Goal: Ask a question

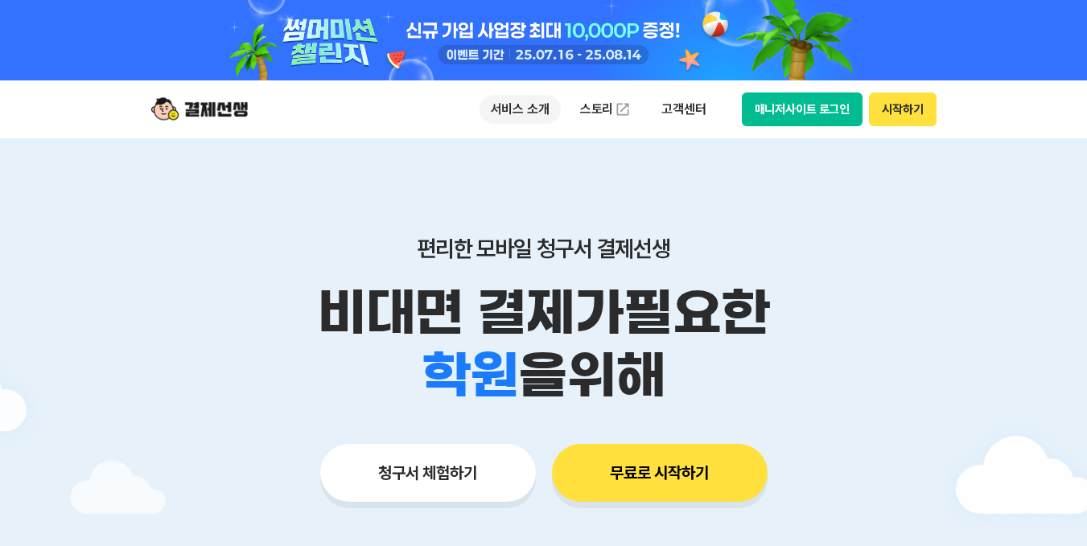
click at [523, 109] on p "서비스 소개" at bounding box center [519, 109] width 81 height 29
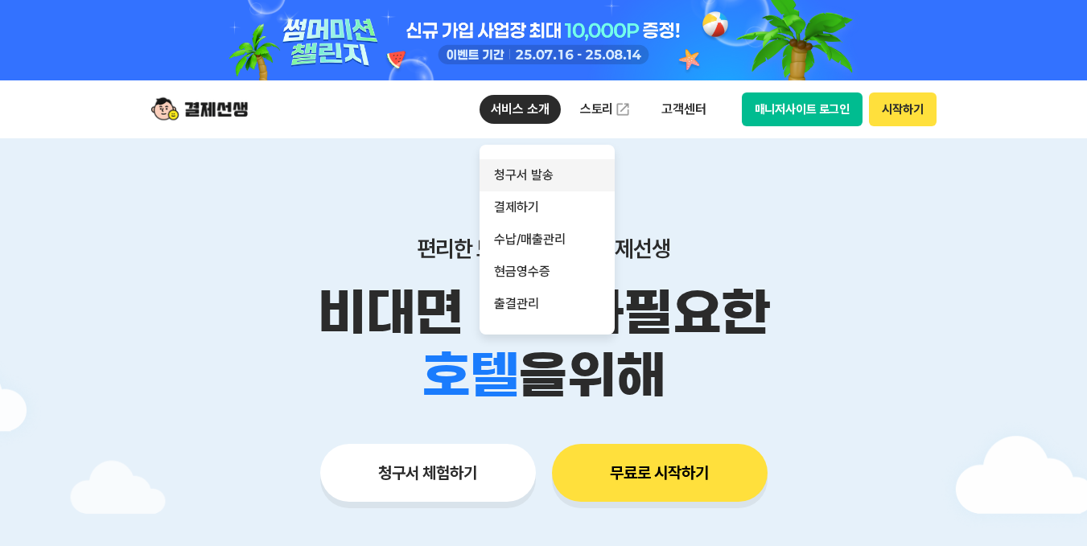
click at [532, 173] on link "청구서 발송" at bounding box center [546, 175] width 135 height 32
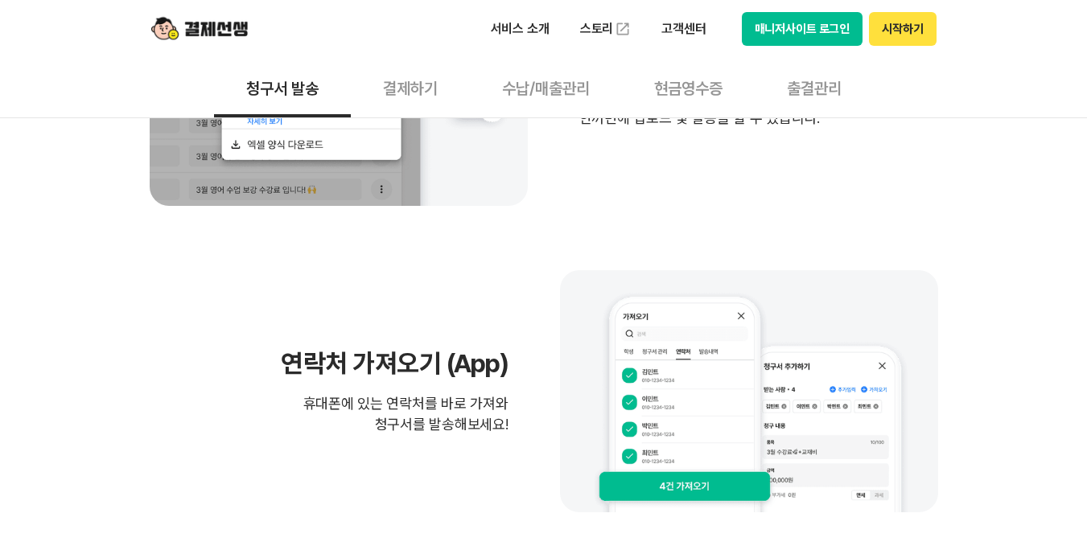
scroll to position [394, 0]
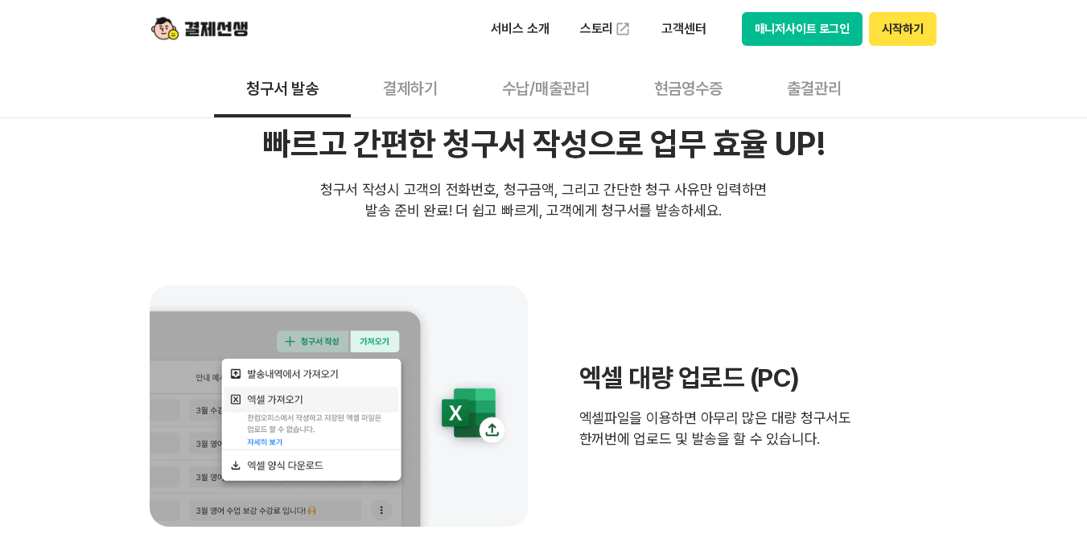
click at [536, 91] on button "수납/매출관리" at bounding box center [546, 88] width 152 height 60
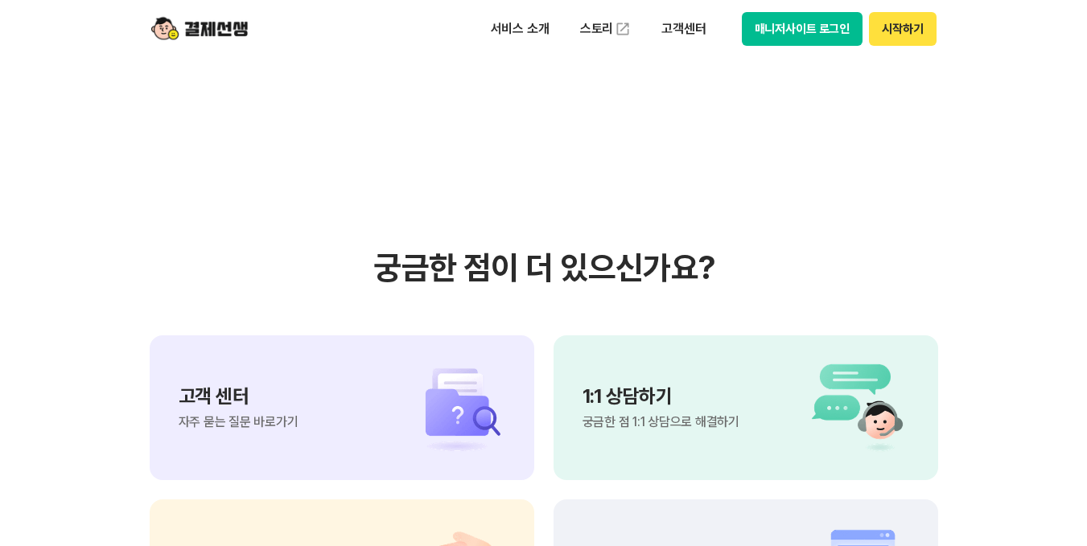
scroll to position [1842, 0]
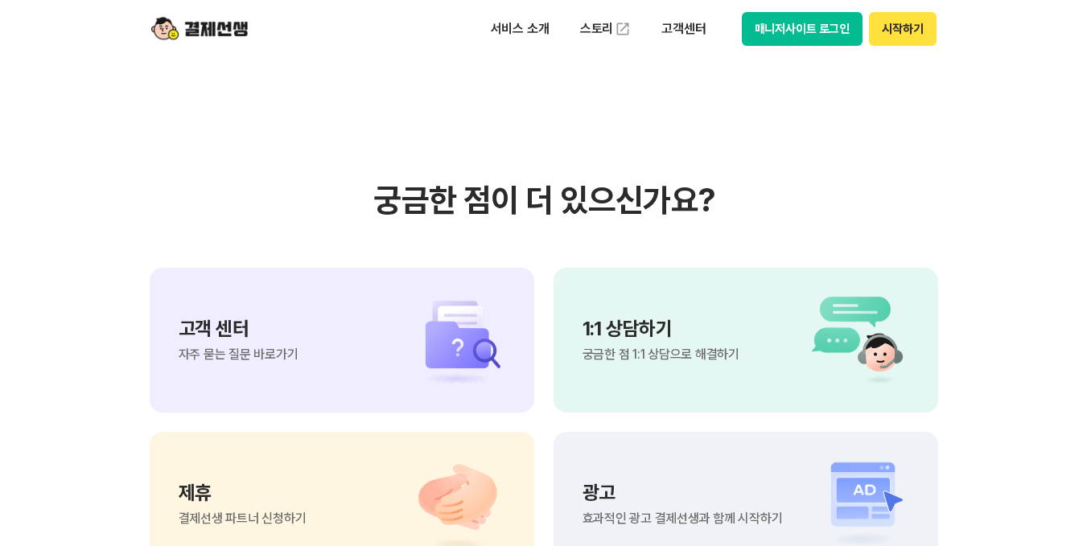
click at [222, 327] on p "고객 센터" at bounding box center [239, 328] width 120 height 19
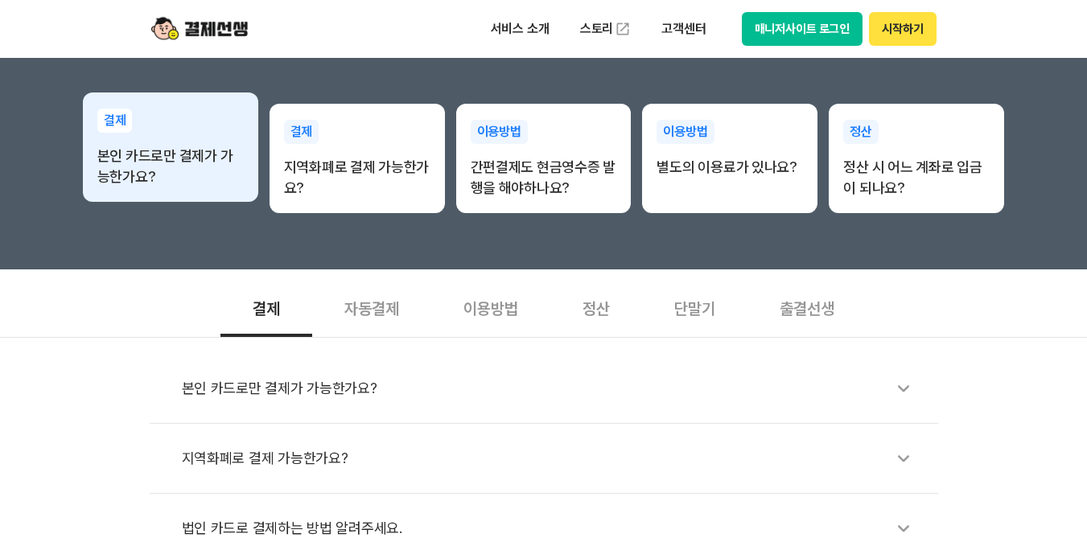
click at [150, 157] on p "본인 카드로만 결제가 가능한가요?" at bounding box center [170, 167] width 146 height 42
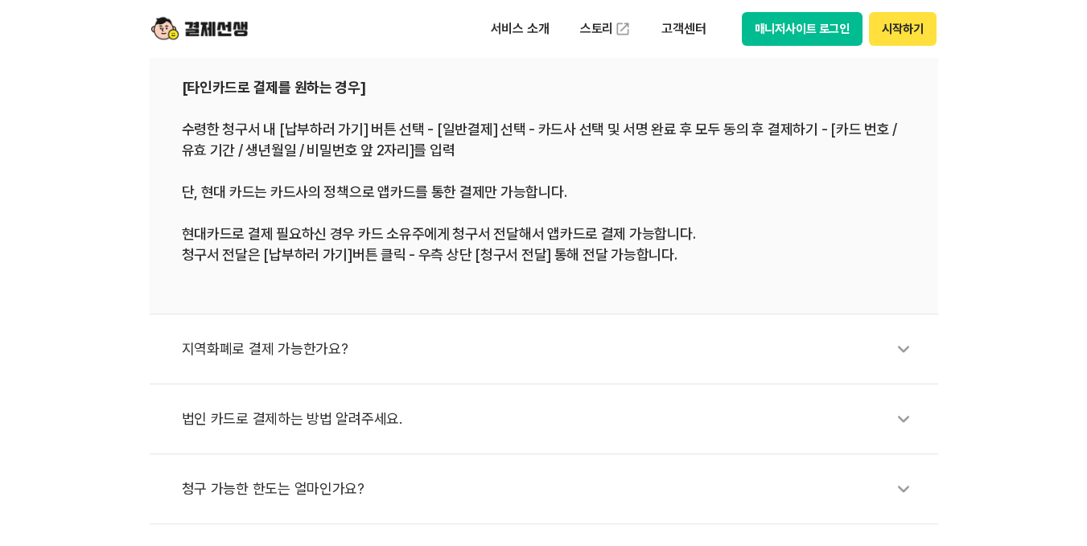
scroll to position [724, 0]
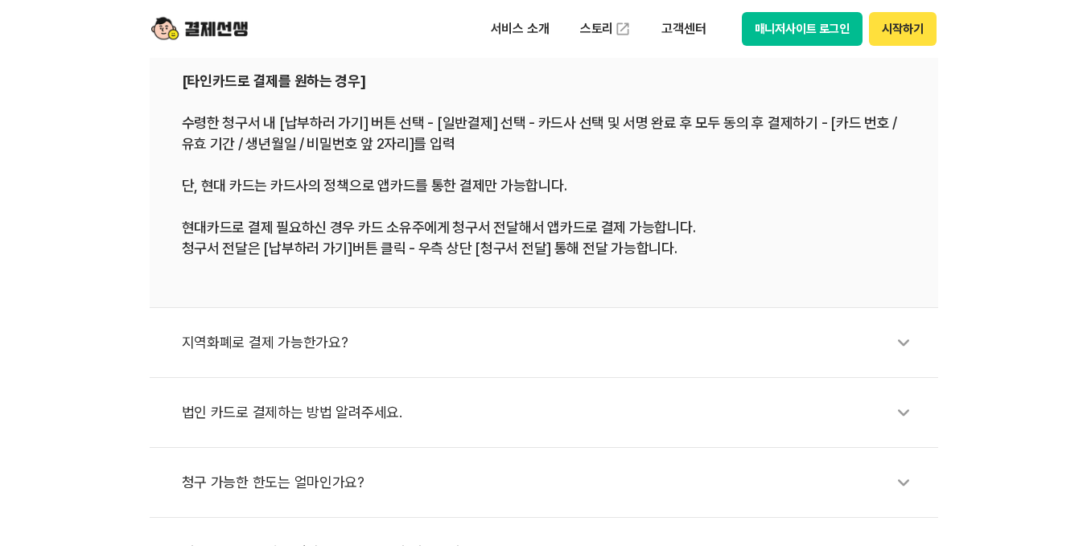
click at [306, 341] on div "지역화폐로 결제 가능한가요?" at bounding box center [552, 342] width 740 height 37
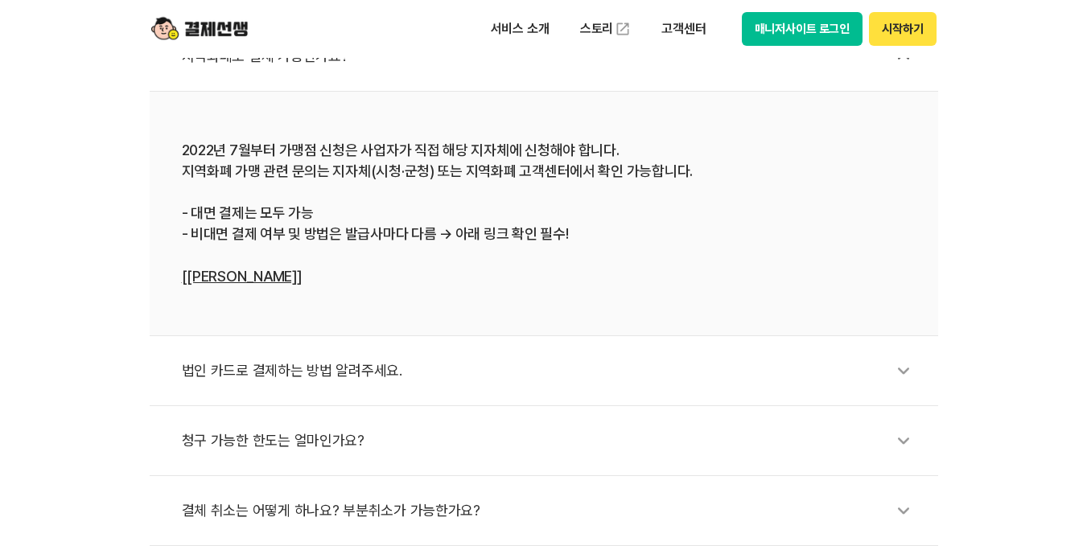
click at [240, 273] on link "[자세히 알아보기]" at bounding box center [242, 276] width 120 height 17
